Goal: Transaction & Acquisition: Book appointment/travel/reservation

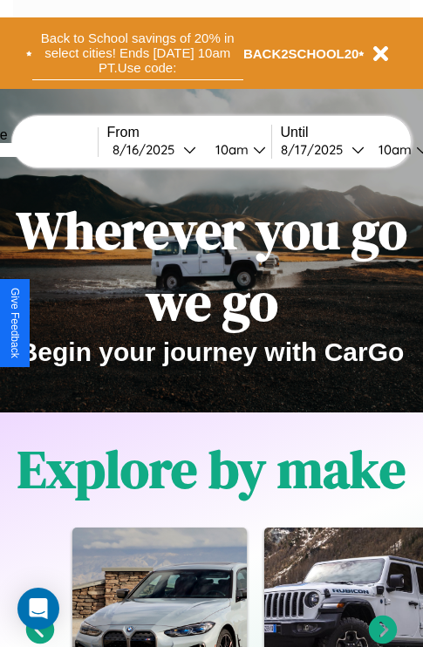
click at [137, 53] on button "Back to School savings of 20% in select cities! Ends 9/1 at 10am PT. Use code:" at bounding box center [137, 53] width 211 height 54
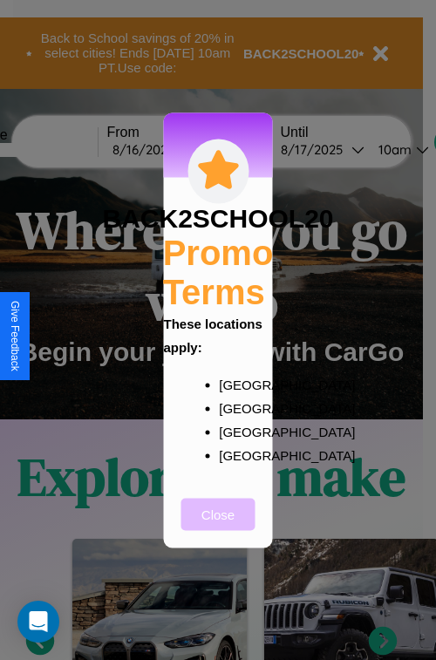
click at [218, 526] on button "Close" at bounding box center [218, 514] width 74 height 32
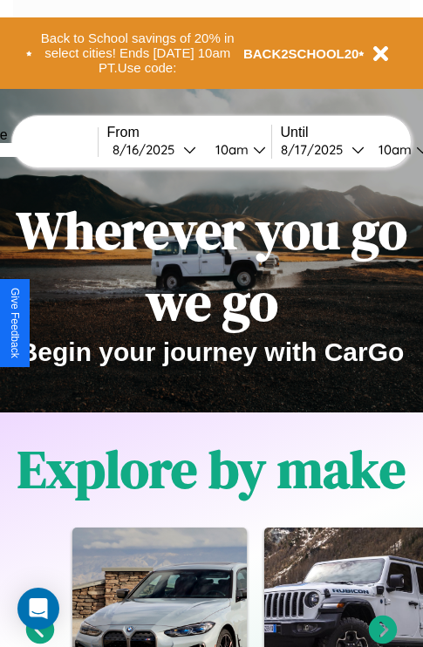
click at [58, 149] on input "text" at bounding box center [32, 150] width 131 height 14
type input "********"
click at [174, 149] on div "8 / 16 / 2025" at bounding box center [148, 149] width 71 height 17
select select "*"
select select "****"
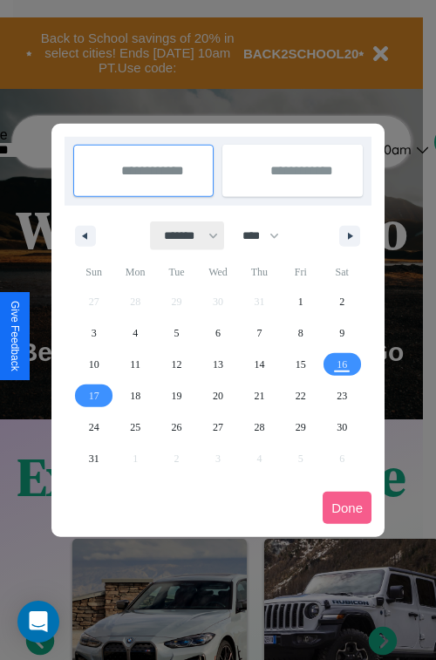
click at [183, 236] on select "******* ******** ***** ***** *** **** **** ****** ********* ******* ******** **…" at bounding box center [188, 236] width 74 height 29
select select "*"
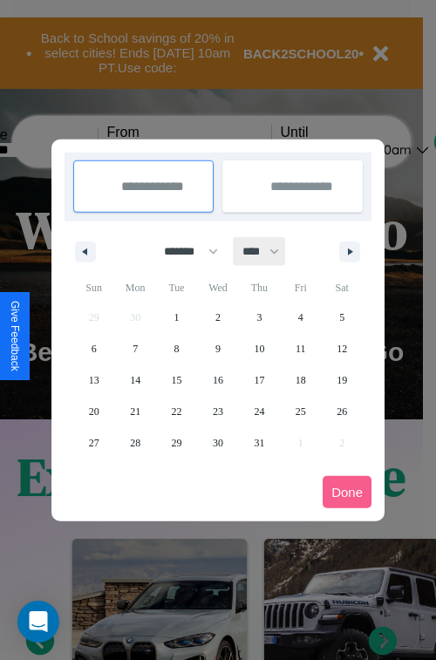
click at [269, 251] on select "**** **** **** **** **** **** **** **** **** **** **** **** **** **** **** ****…" at bounding box center [260, 251] width 52 height 29
select select "****"
click at [176, 380] on span "14" at bounding box center [177, 380] width 10 height 31
type input "**********"
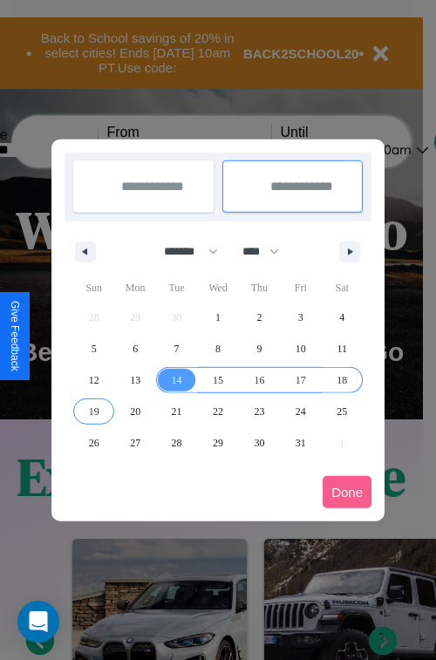
click at [93, 411] on span "19" at bounding box center [94, 411] width 10 height 31
type input "**********"
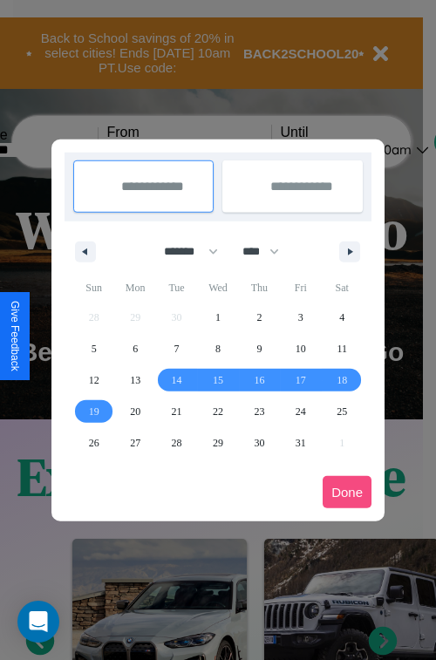
click at [347, 492] on button "Done" at bounding box center [347, 492] width 49 height 32
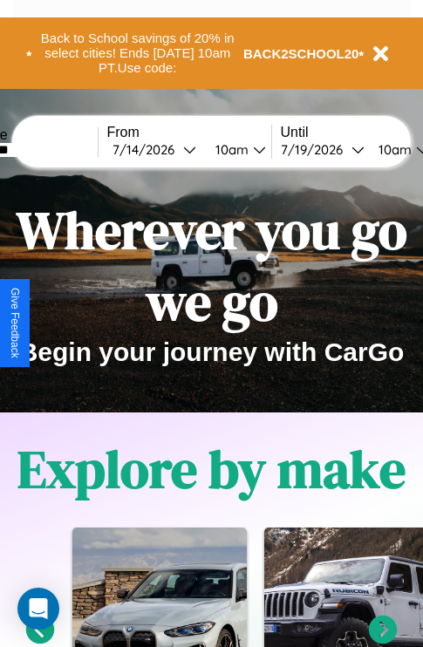
click at [250, 149] on div "10am" at bounding box center [230, 149] width 46 height 17
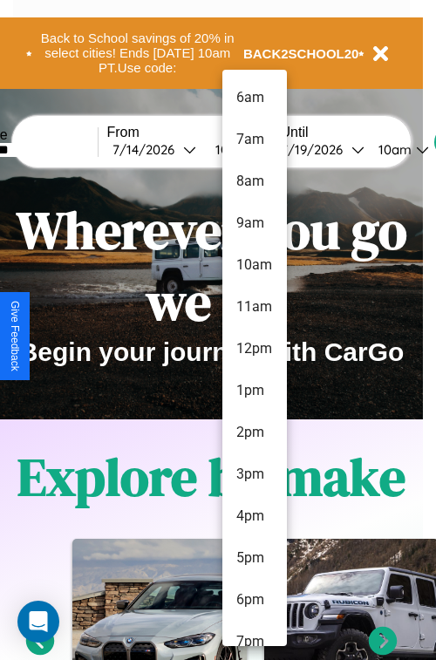
click at [254, 181] on li "8am" at bounding box center [254, 182] width 65 height 42
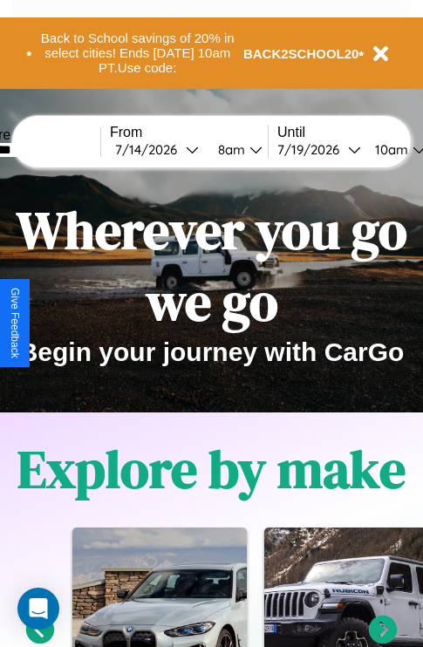
click at [411, 149] on div "10am" at bounding box center [389, 149] width 46 height 17
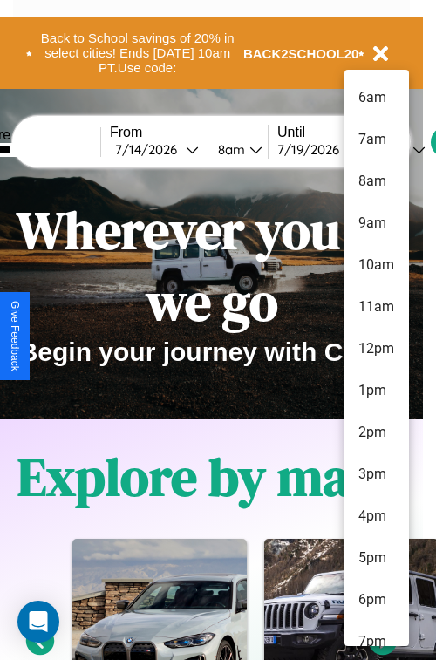
click at [376, 633] on li "7pm" at bounding box center [377, 642] width 65 height 42
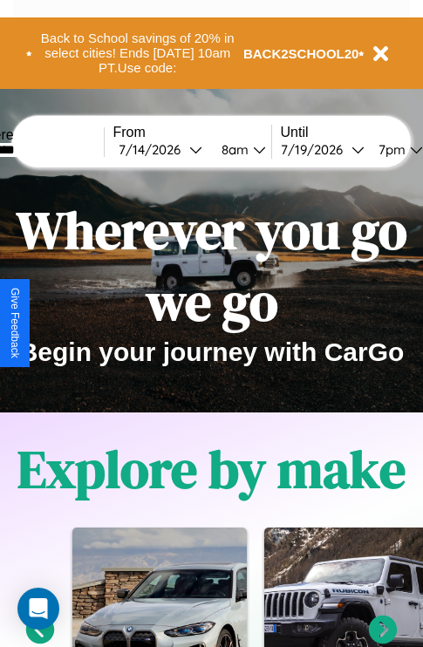
scroll to position [0, 58]
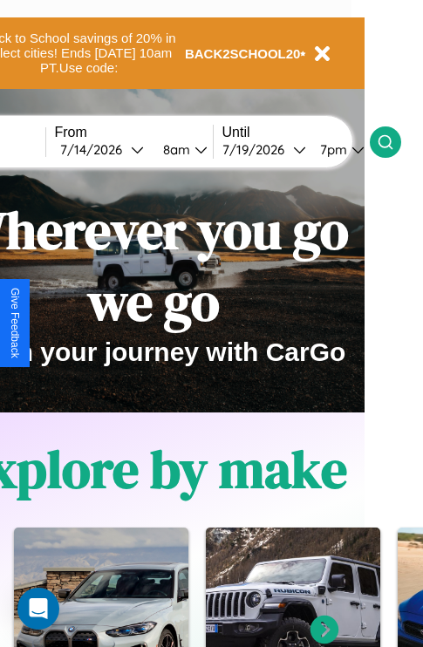
click at [394, 141] on icon at bounding box center [385, 141] width 17 height 17
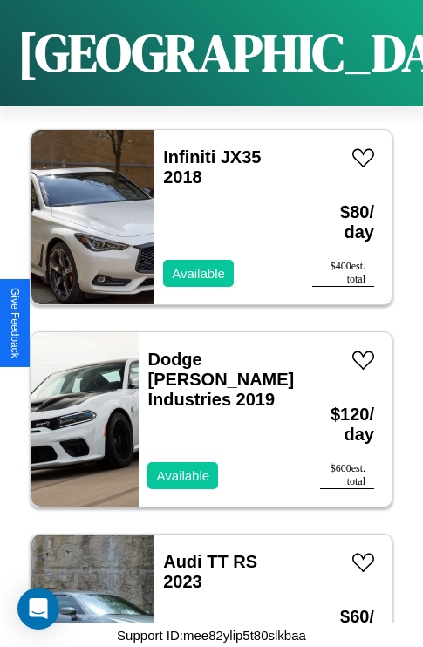
scroll to position [13627, 0]
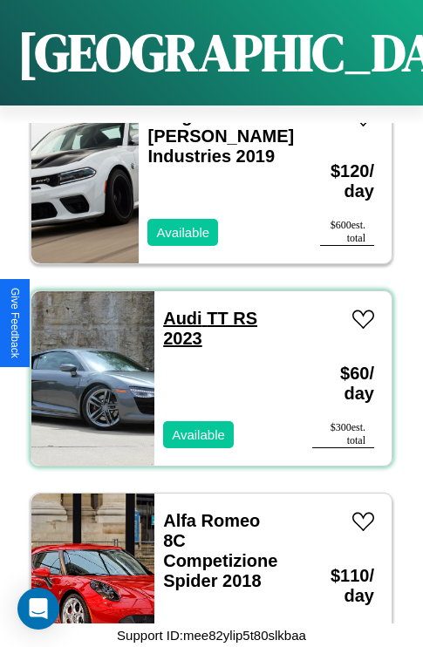
click at [177, 309] on link "Audi TT RS 2023" at bounding box center [210, 328] width 94 height 39
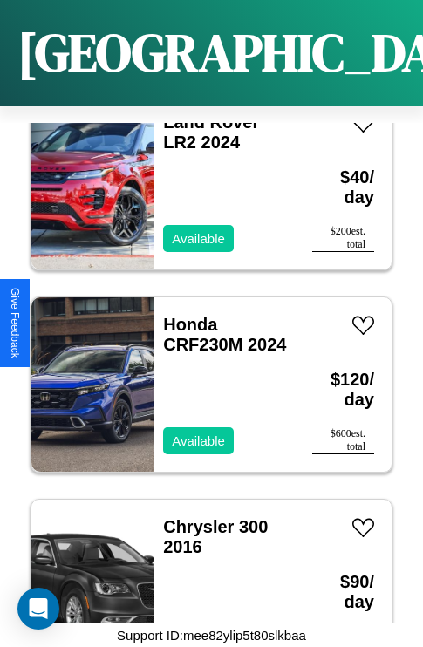
scroll to position [28605, 0]
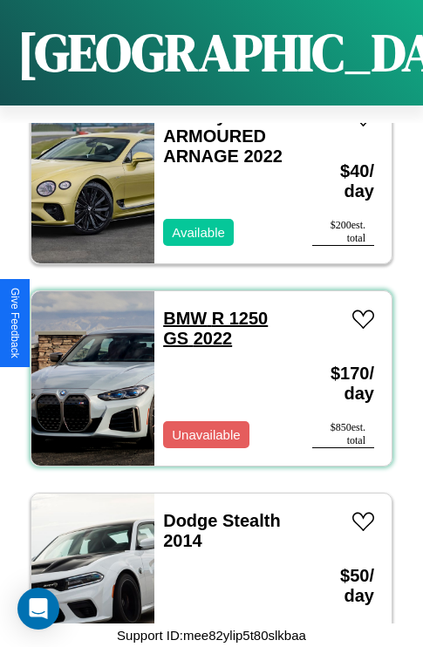
click at [180, 309] on link "BMW R 1250 GS 2022" at bounding box center [215, 328] width 105 height 39
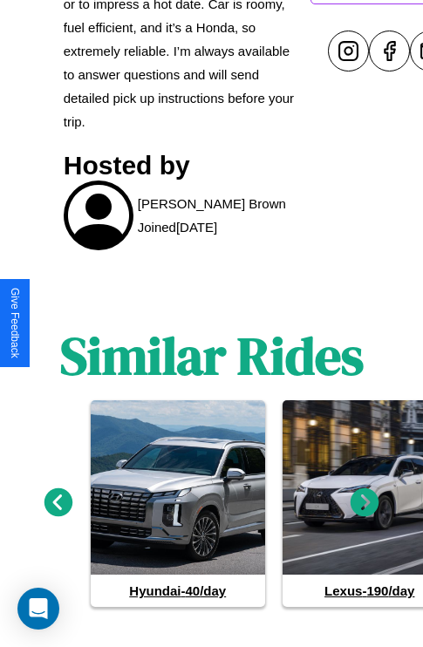
scroll to position [851, 0]
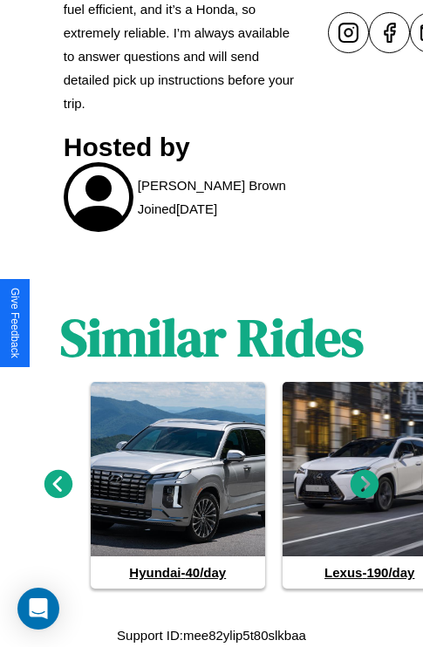
click at [365, 485] on icon at bounding box center [365, 484] width 29 height 29
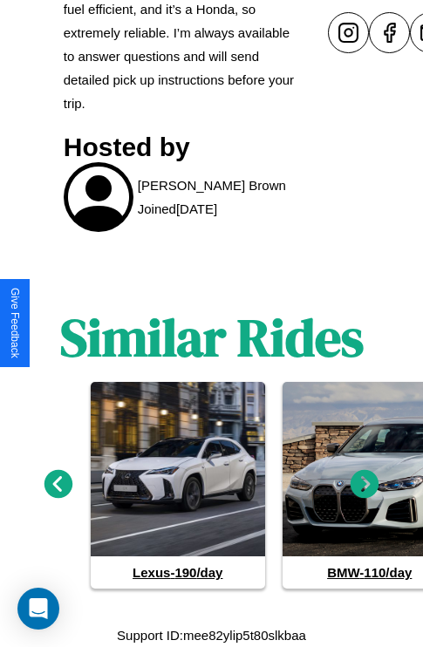
click at [365, 485] on icon at bounding box center [365, 484] width 29 height 29
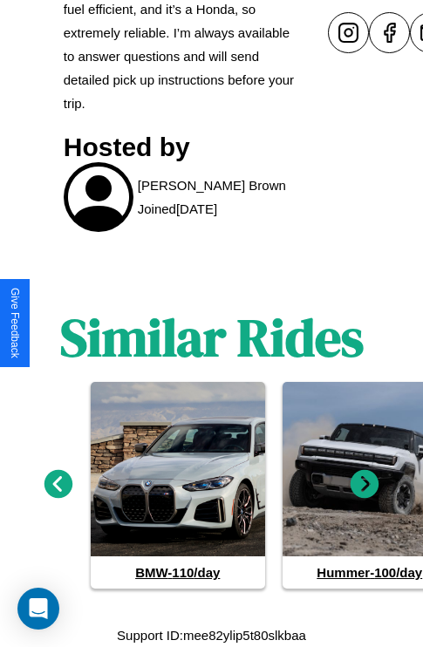
click at [365, 485] on icon at bounding box center [365, 484] width 29 height 29
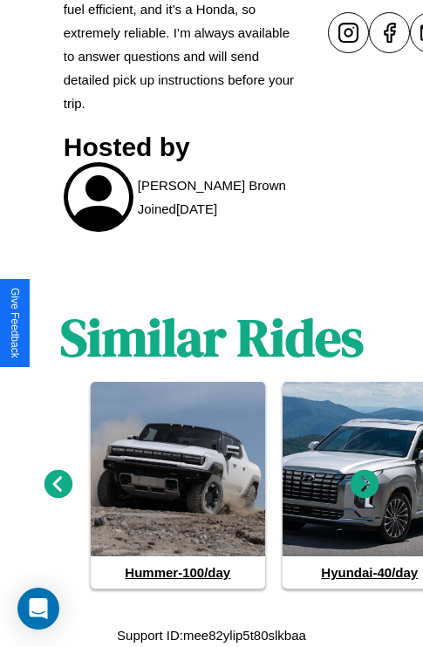
click at [365, 485] on icon at bounding box center [365, 484] width 29 height 29
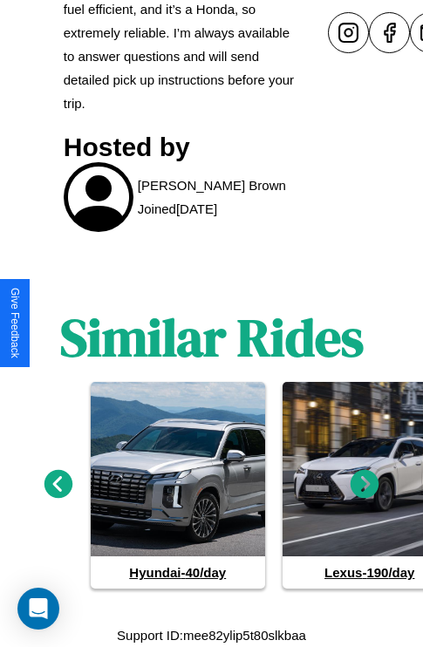
click at [365, 485] on icon at bounding box center [365, 484] width 29 height 29
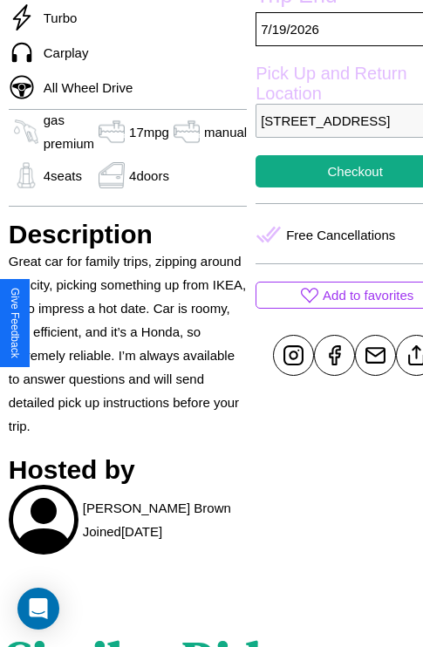
scroll to position [584, 62]
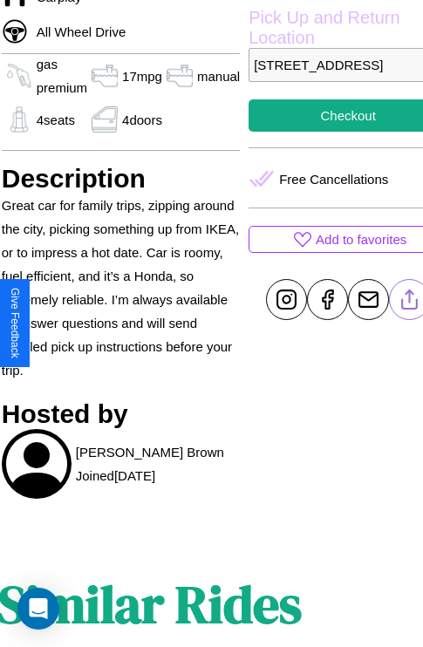
click at [410, 303] on line at bounding box center [410, 297] width 0 height 12
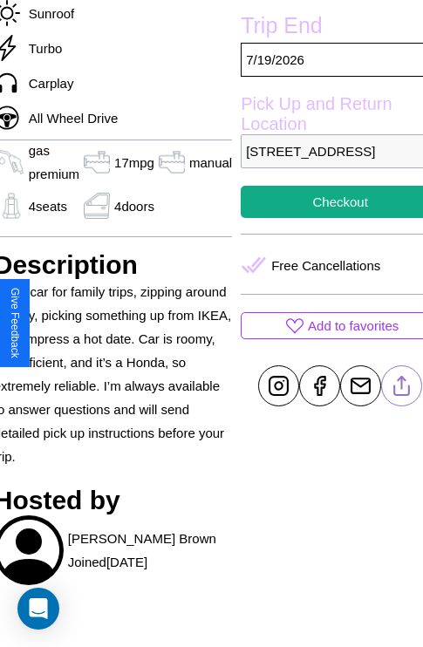
scroll to position [400, 79]
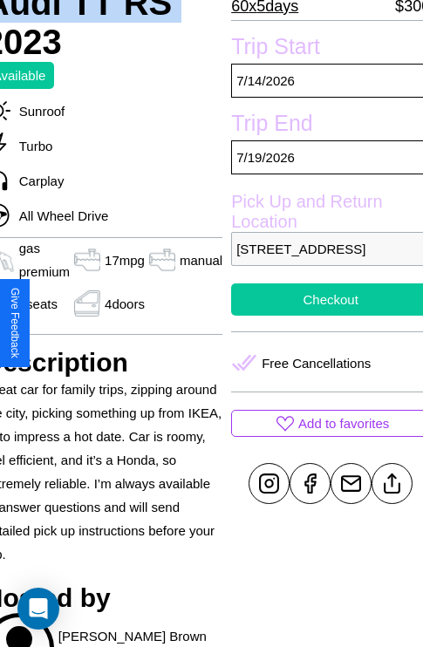
click at [323, 316] on button "Checkout" at bounding box center [330, 300] width 199 height 32
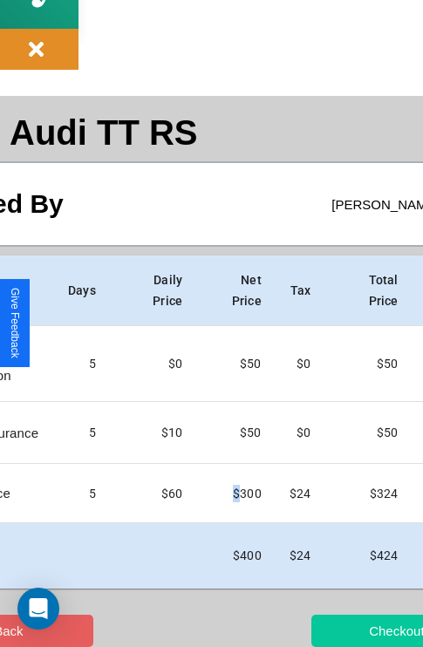
click at [338, 631] on button "Checkout" at bounding box center [396, 631] width 170 height 32
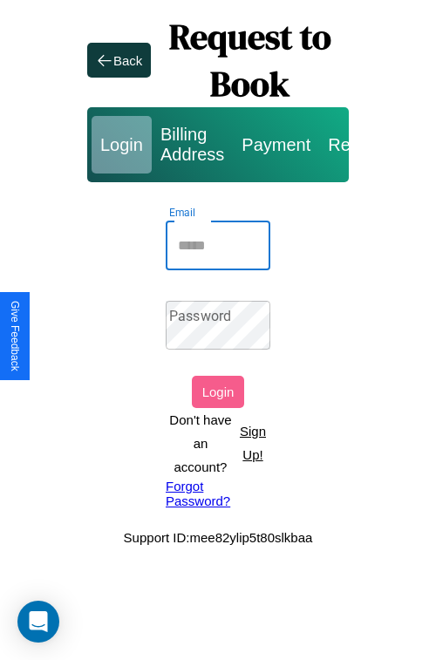
click at [218, 245] on input "Email" at bounding box center [218, 246] width 105 height 49
type input "**********"
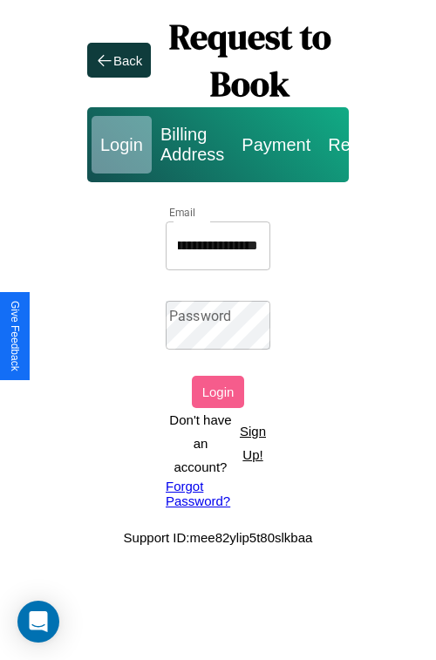
scroll to position [0, 0]
click at [218, 493] on link "Forgot Password?" at bounding box center [218, 494] width 105 height 30
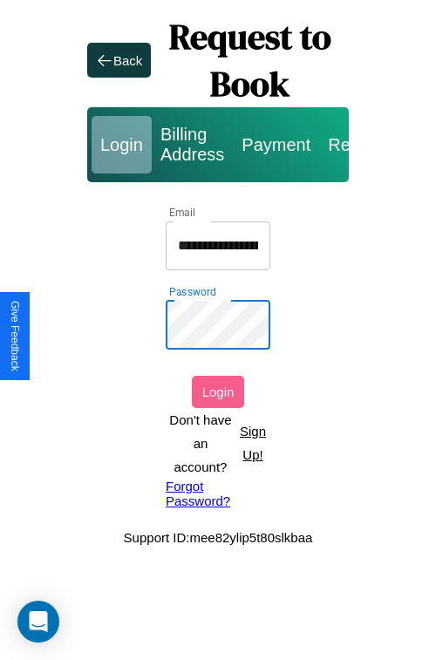
scroll to position [0, 87]
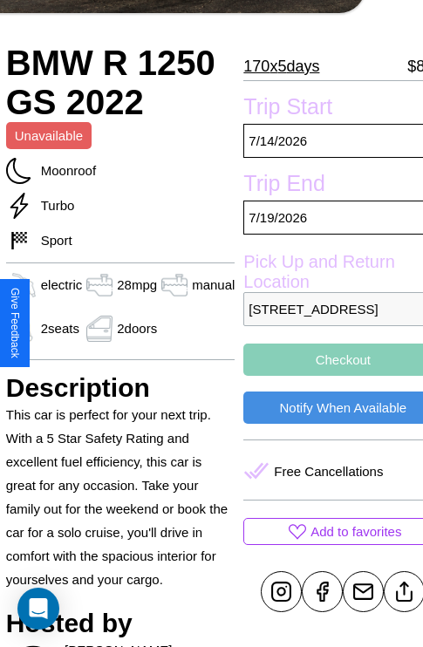
scroll to position [340, 70]
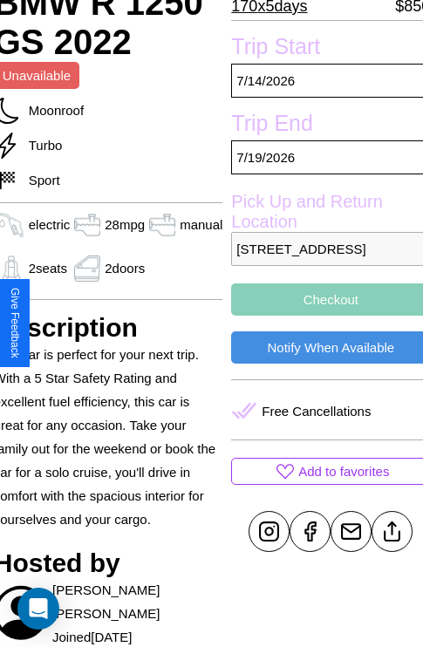
click at [324, 316] on button "Checkout" at bounding box center [330, 300] width 199 height 32
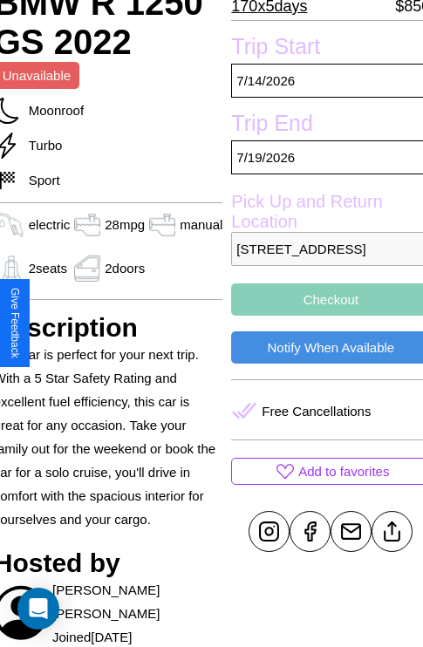
click at [324, 316] on button "Checkout" at bounding box center [330, 300] width 199 height 32
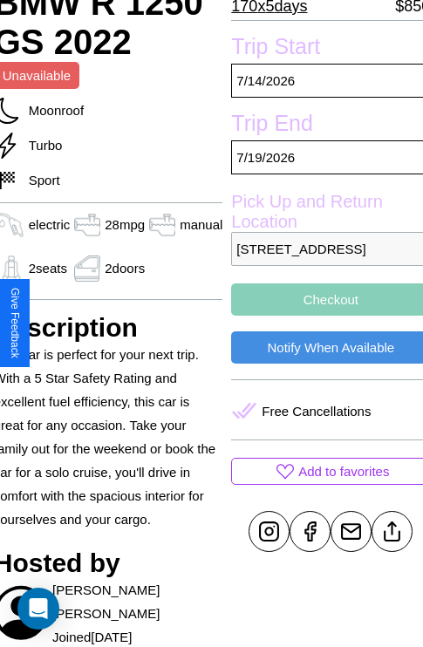
click at [324, 316] on button "Checkout" at bounding box center [330, 300] width 199 height 32
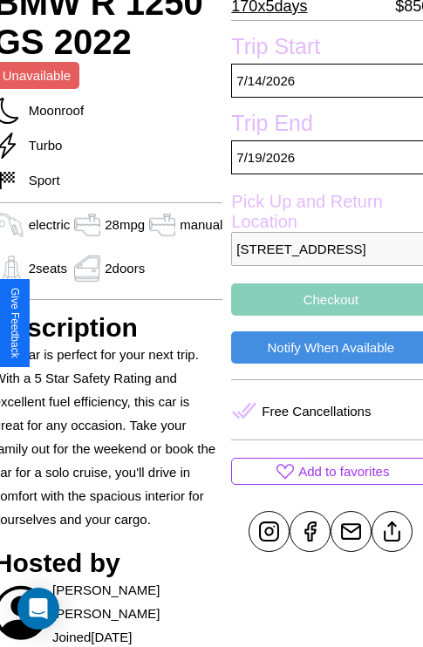
click at [324, 316] on button "Checkout" at bounding box center [330, 300] width 199 height 32
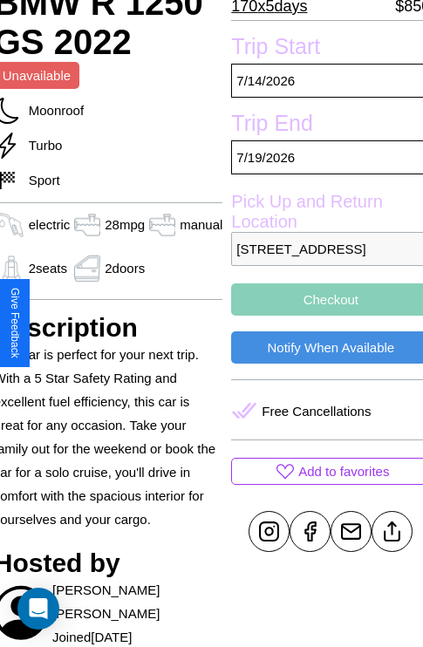
click at [324, 316] on button "Checkout" at bounding box center [330, 300] width 199 height 32
